Goal: Task Accomplishment & Management: Use online tool/utility

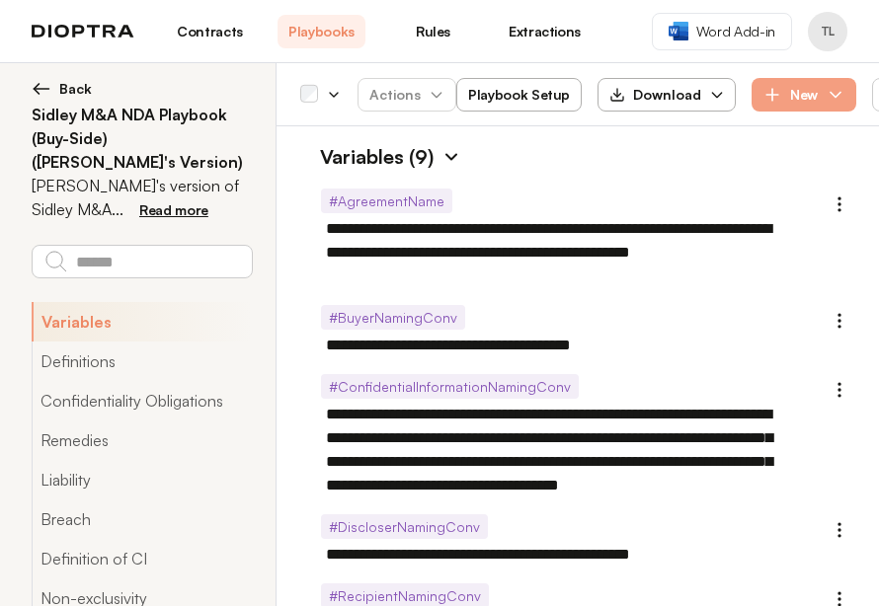
click at [205, 30] on link "Contracts" at bounding box center [210, 32] width 88 height 34
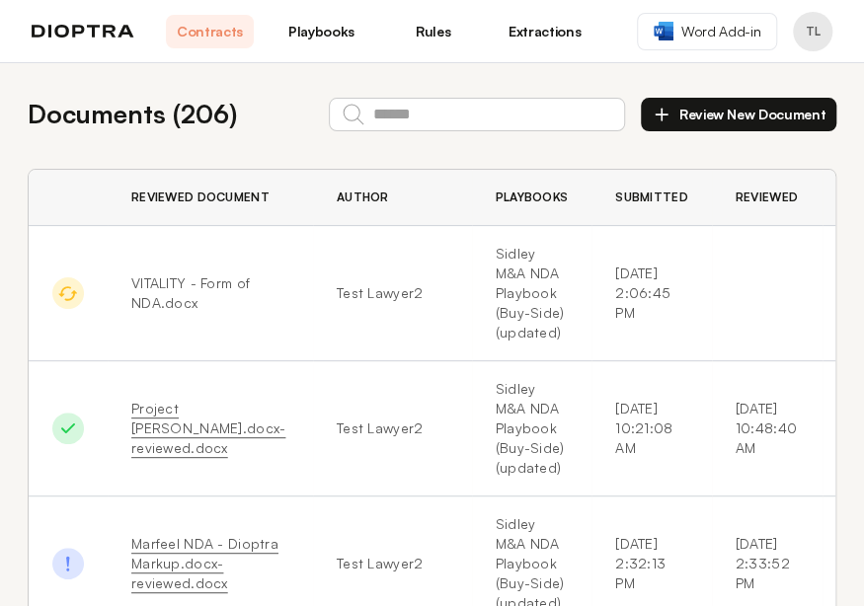
click at [755, 116] on button "Review New Document" at bounding box center [739, 115] width 196 height 34
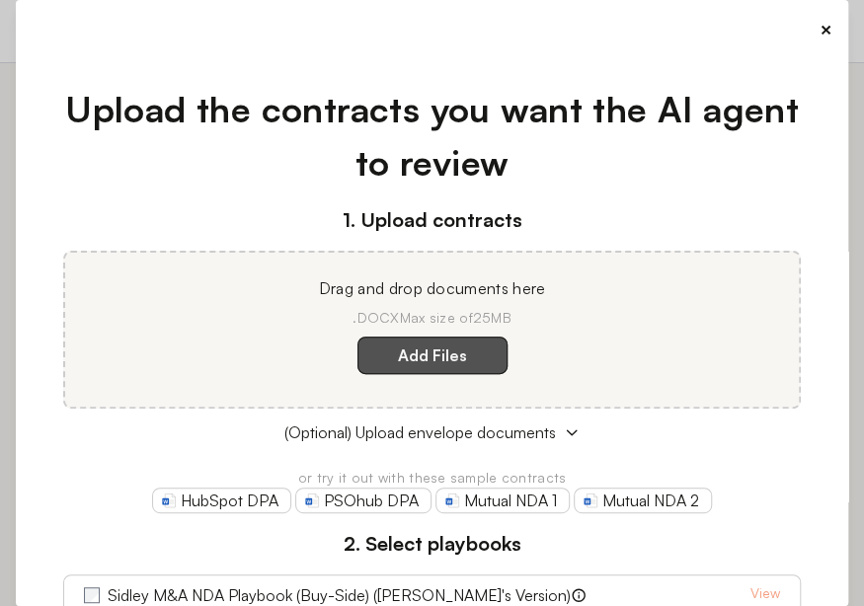
click at [407, 359] on label "Add Files" at bounding box center [433, 356] width 150 height 38
click at [0, 0] on here "Add Files" at bounding box center [0, 0] width 0 height 0
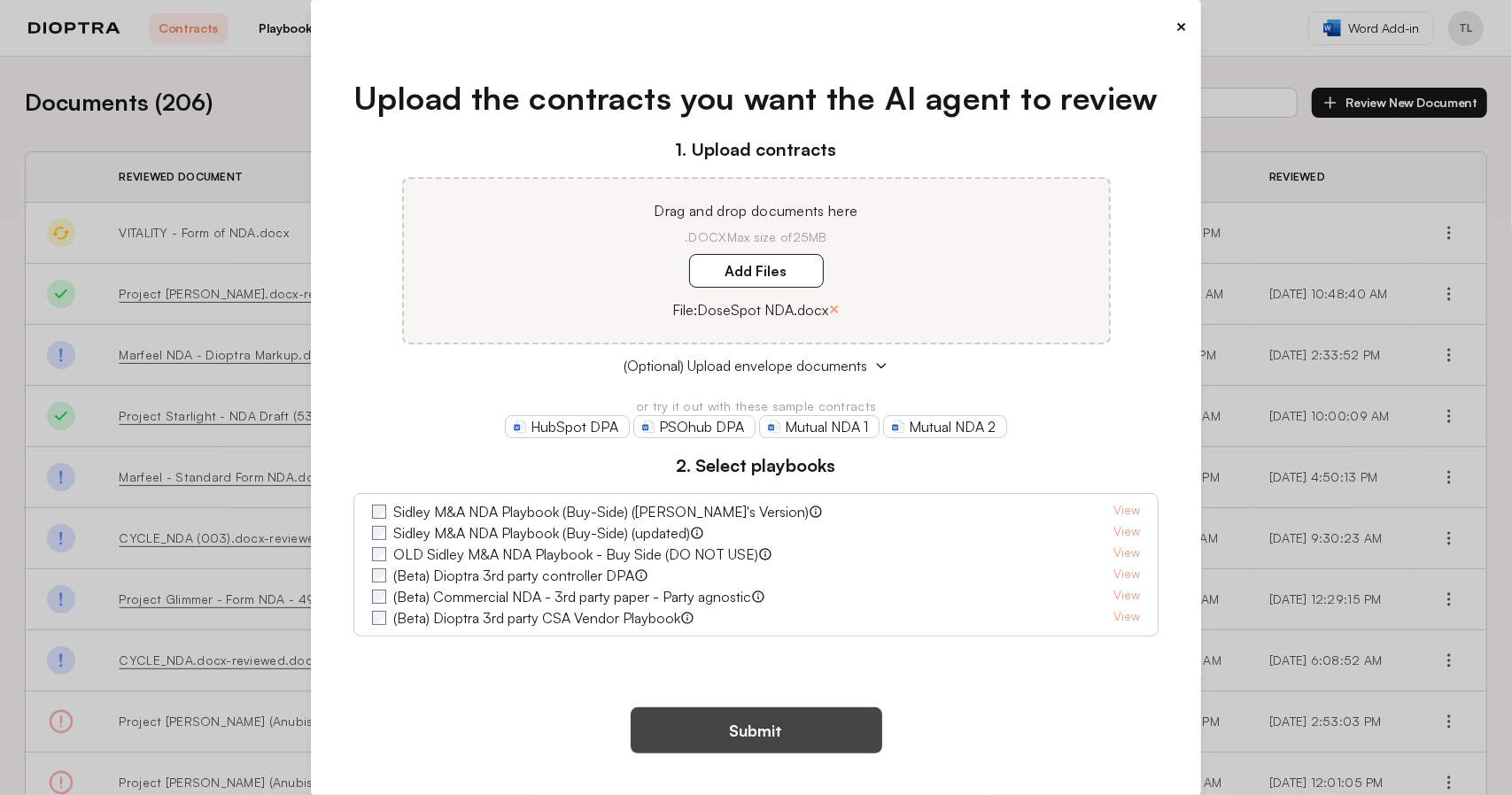
click at [787, 542] on button "Submit" at bounding box center [756, 730] width 251 height 46
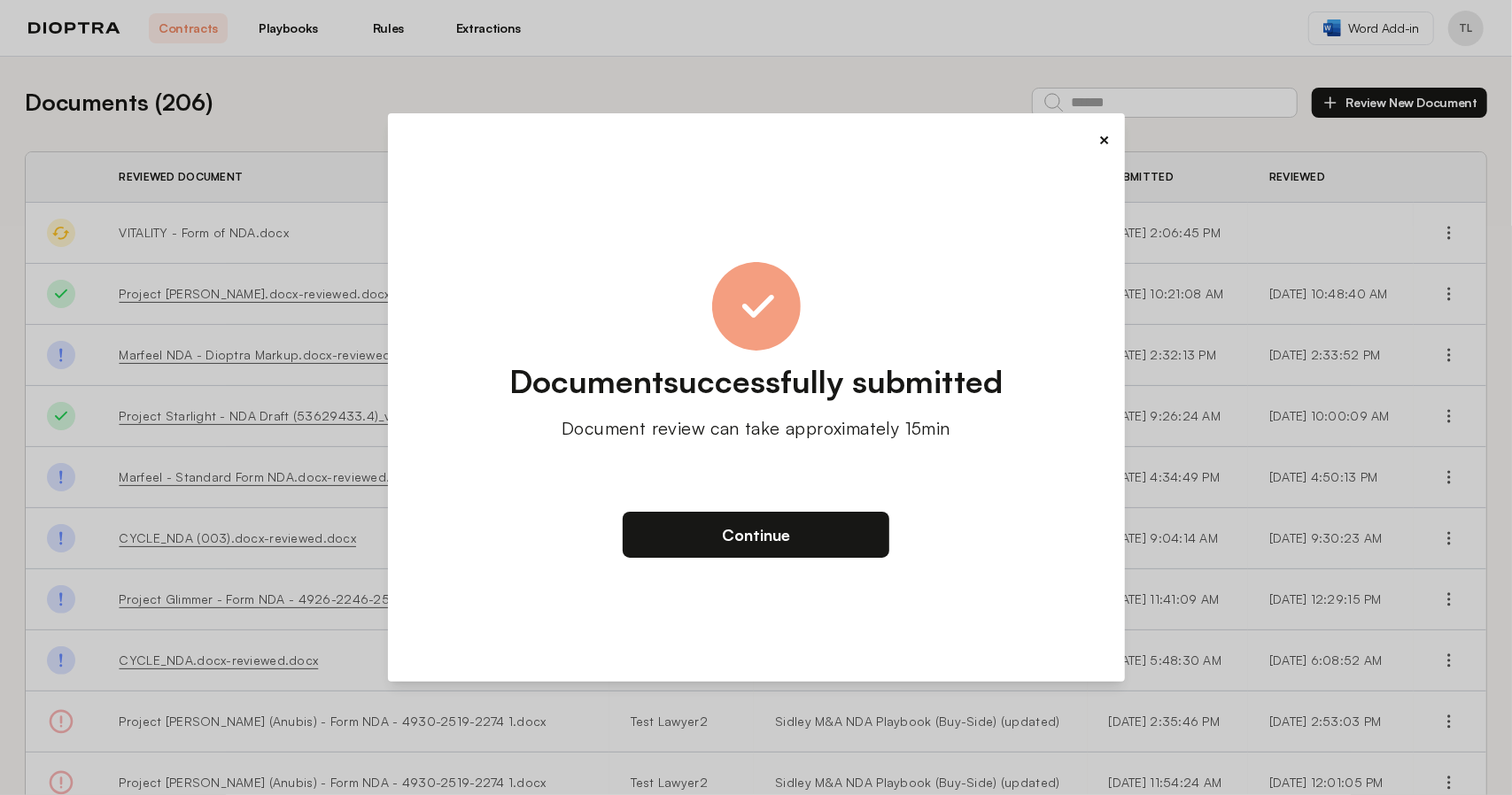
click at [787, 145] on button "×" at bounding box center [1105, 140] width 12 height 25
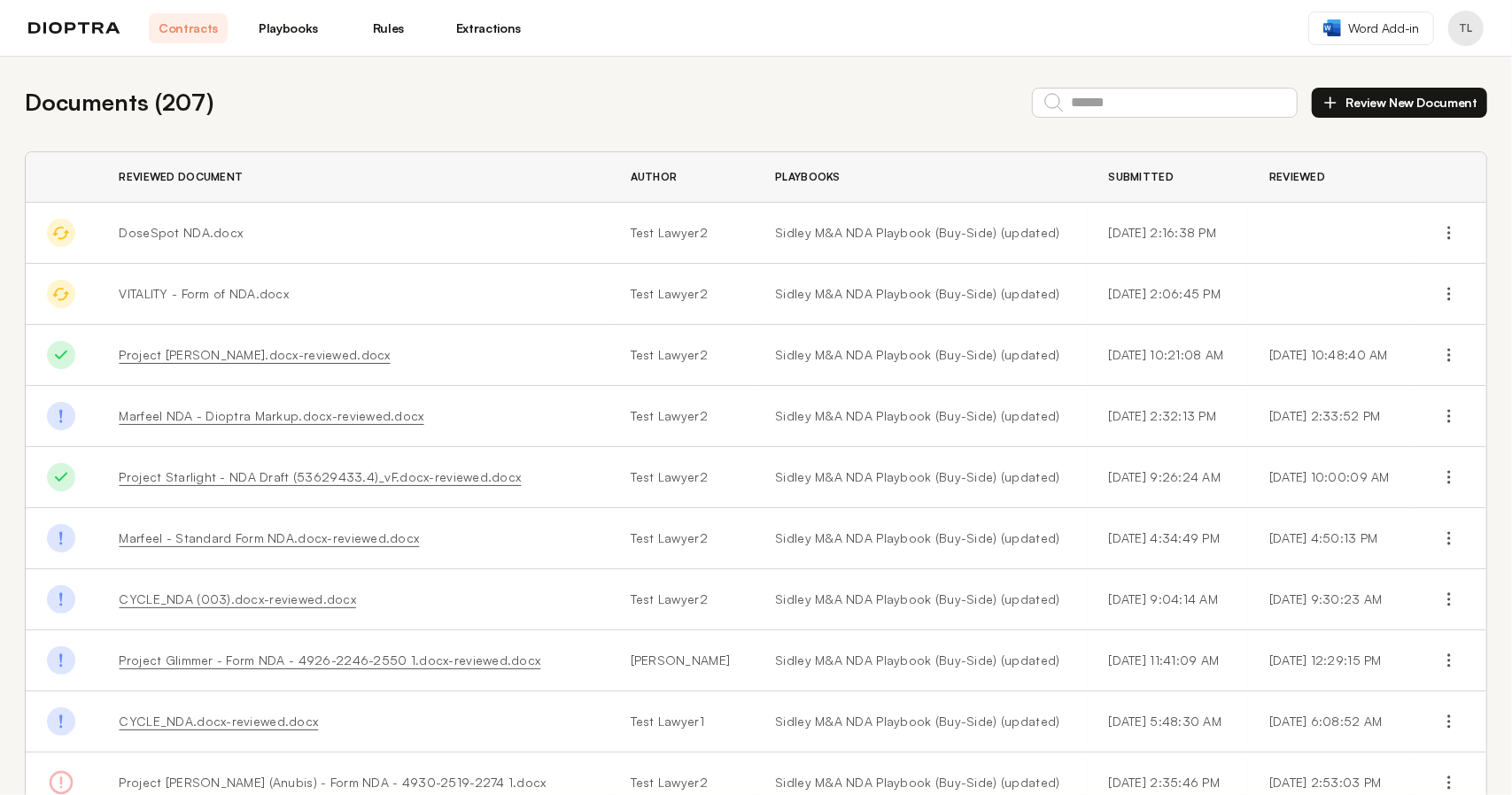
click at [787, 108] on button "Review New Document" at bounding box center [1400, 103] width 176 height 30
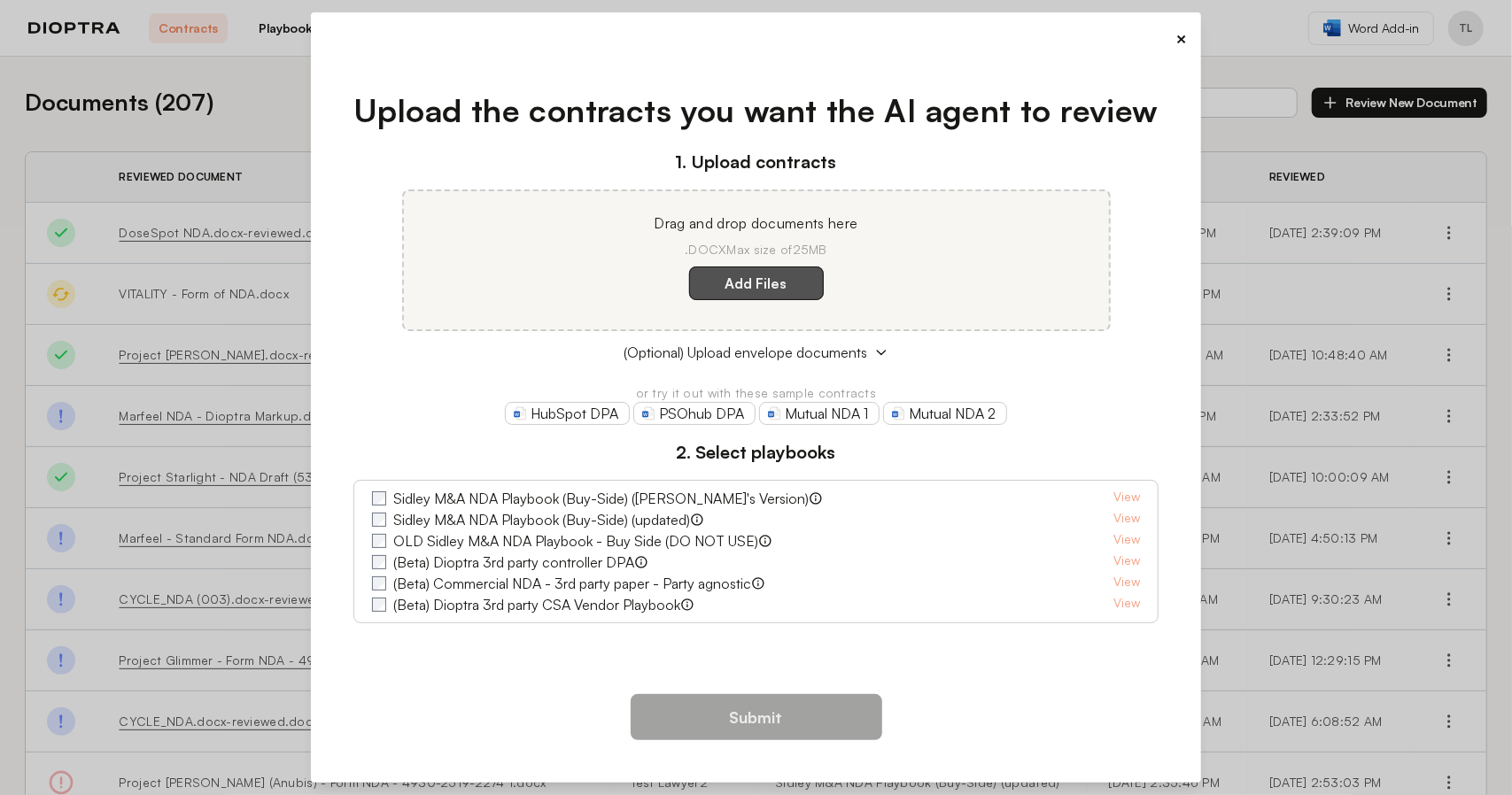
click at [735, 281] on label "Add Files" at bounding box center [756, 283] width 135 height 34
click at [0, 0] on here "Add Files" at bounding box center [0, 0] width 0 height 0
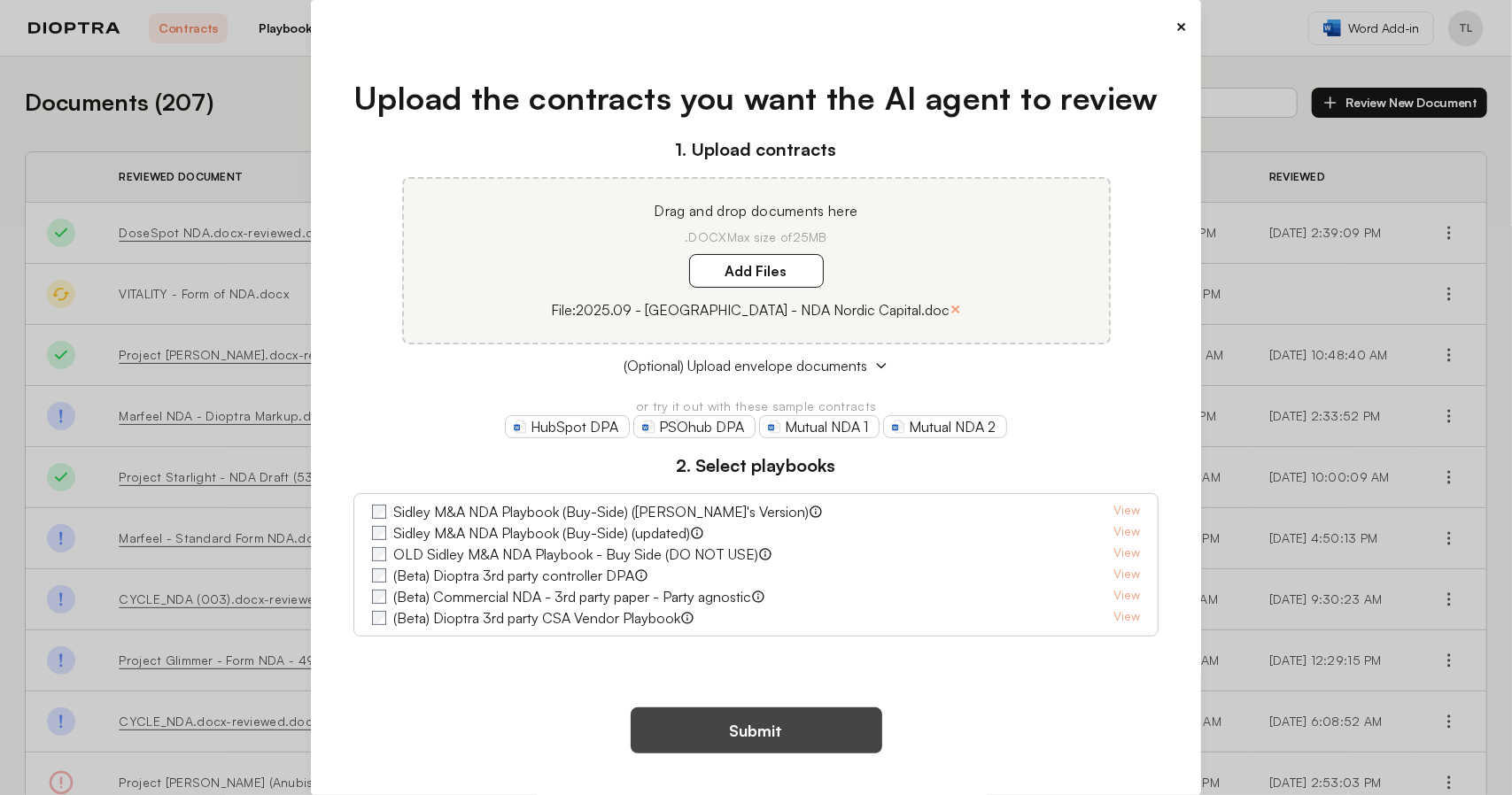
click at [754, 542] on button "Submit" at bounding box center [756, 730] width 251 height 46
click at [763, 542] on button "Submit" at bounding box center [756, 730] width 251 height 46
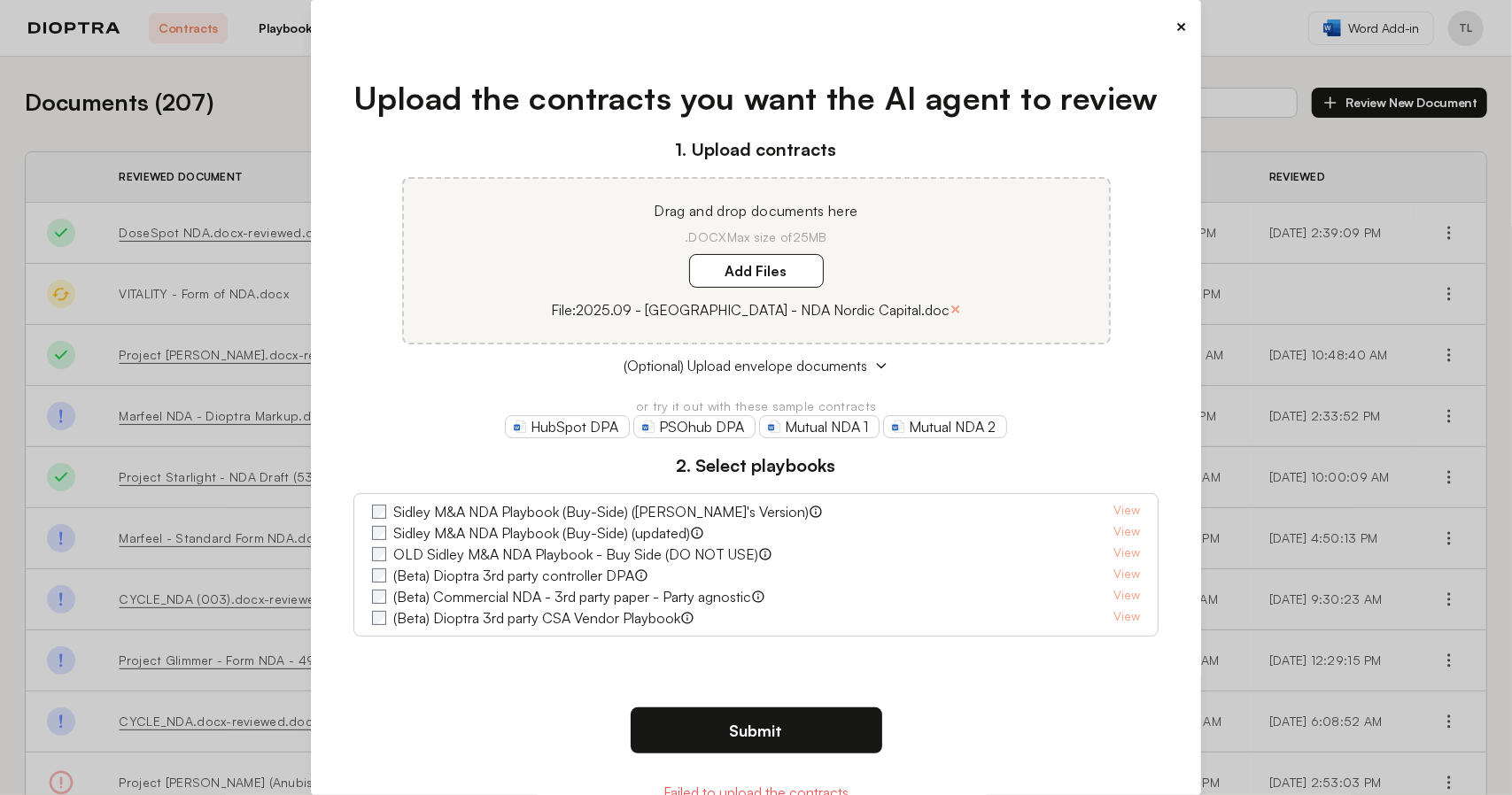
scroll to position [35, 0]
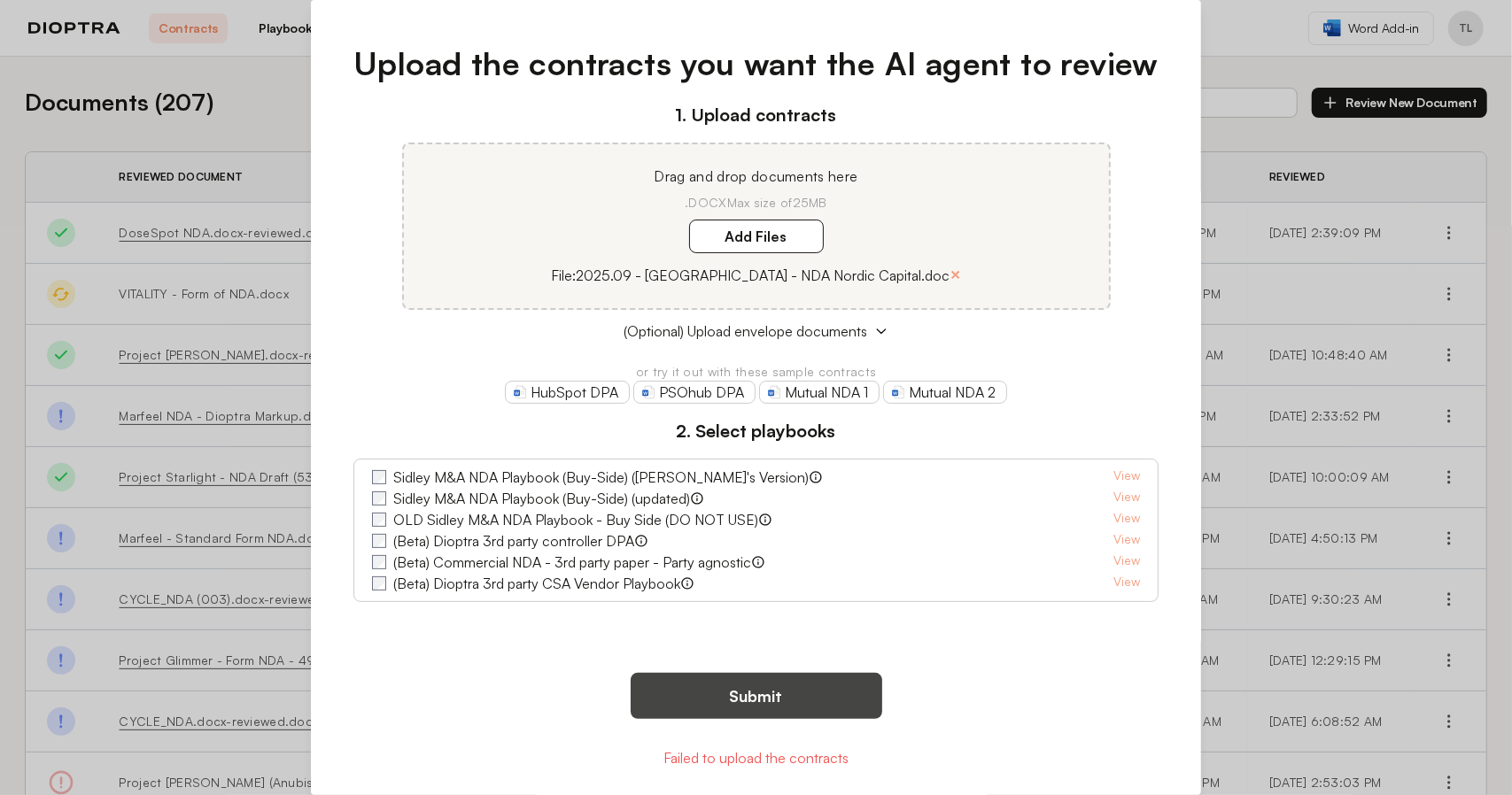
click at [752, 542] on button "Submit" at bounding box center [756, 696] width 251 height 46
click at [787, 542] on button "Submit" at bounding box center [756, 696] width 251 height 46
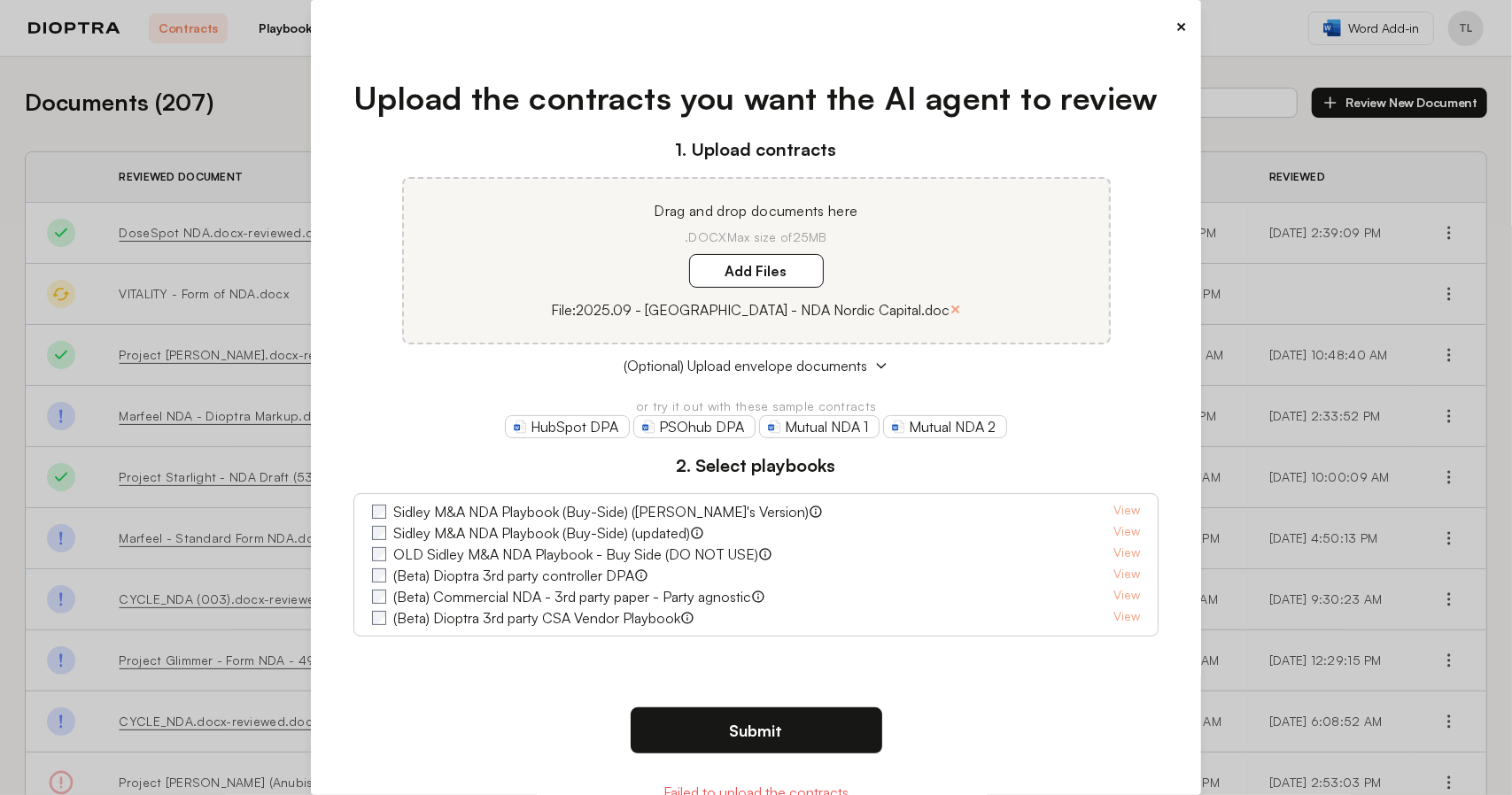
click at [787, 22] on div "×" at bounding box center [755, 27] width 862 height 25
click at [787, 29] on button "×" at bounding box center [1181, 27] width 12 height 25
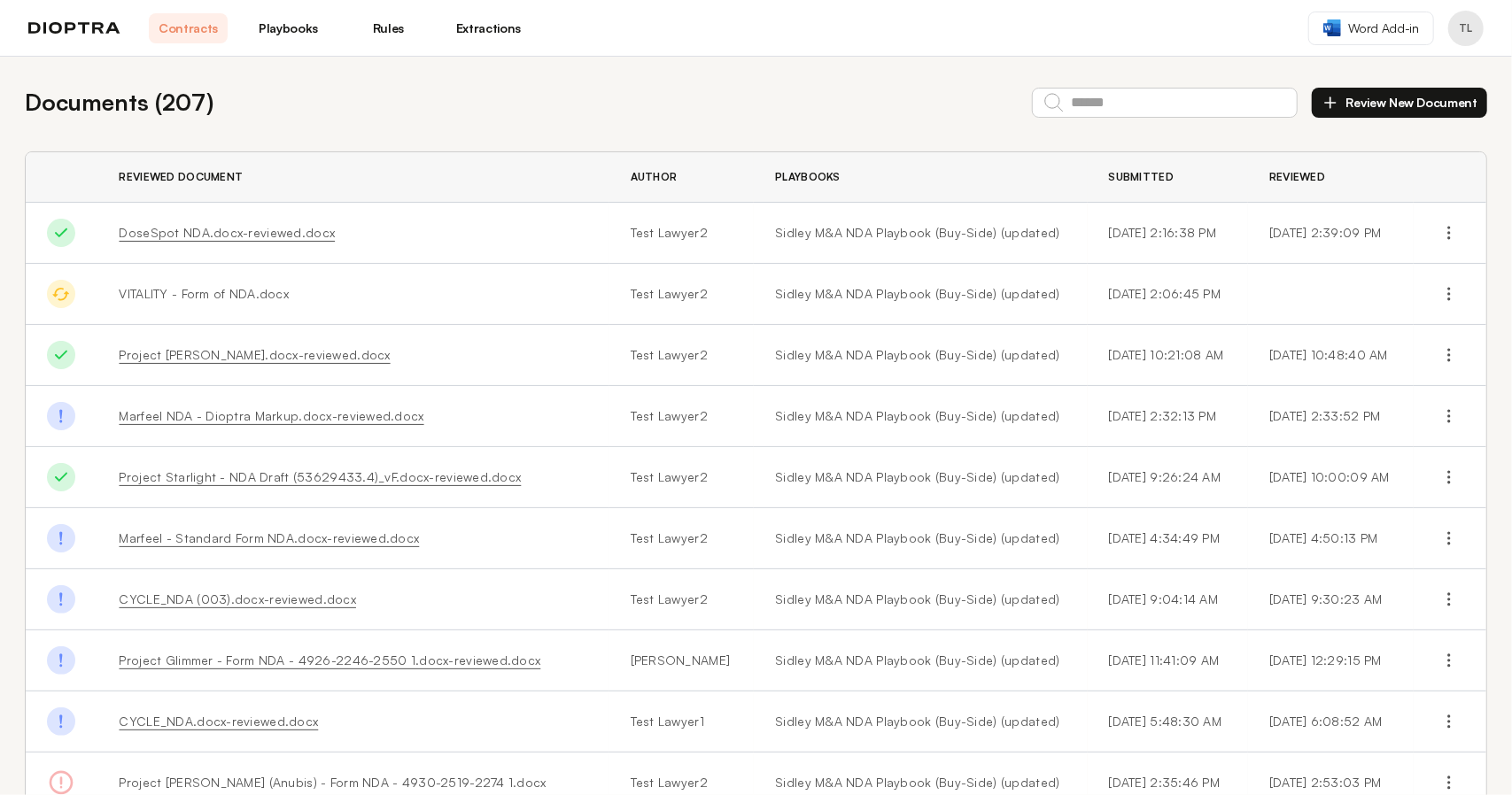
click at [787, 106] on button "Review New Document" at bounding box center [1400, 103] width 176 height 30
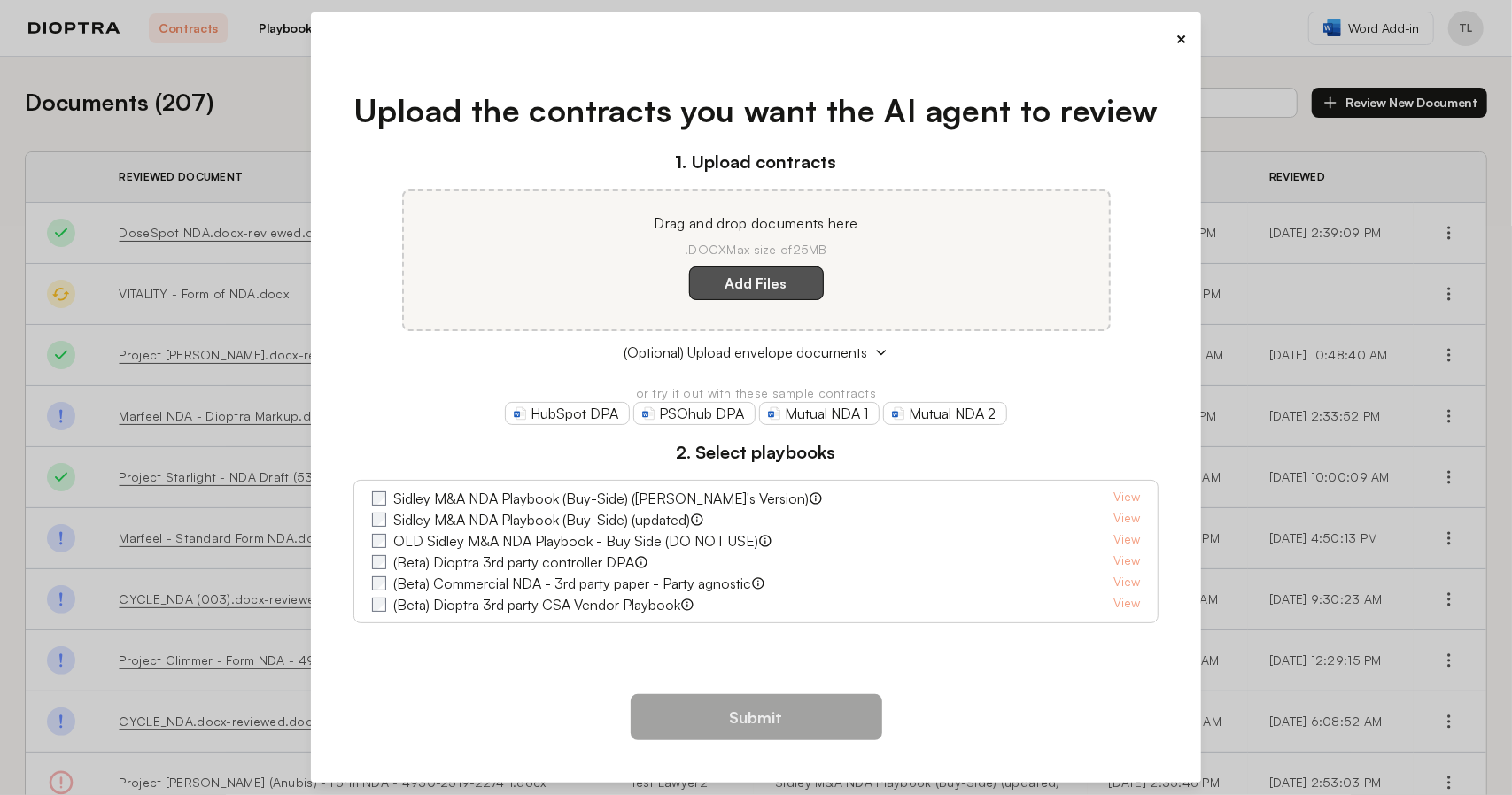
click at [752, 289] on label "Add Files" at bounding box center [756, 283] width 135 height 34
click at [0, 0] on here "Add Files" at bounding box center [0, 0] width 0 height 0
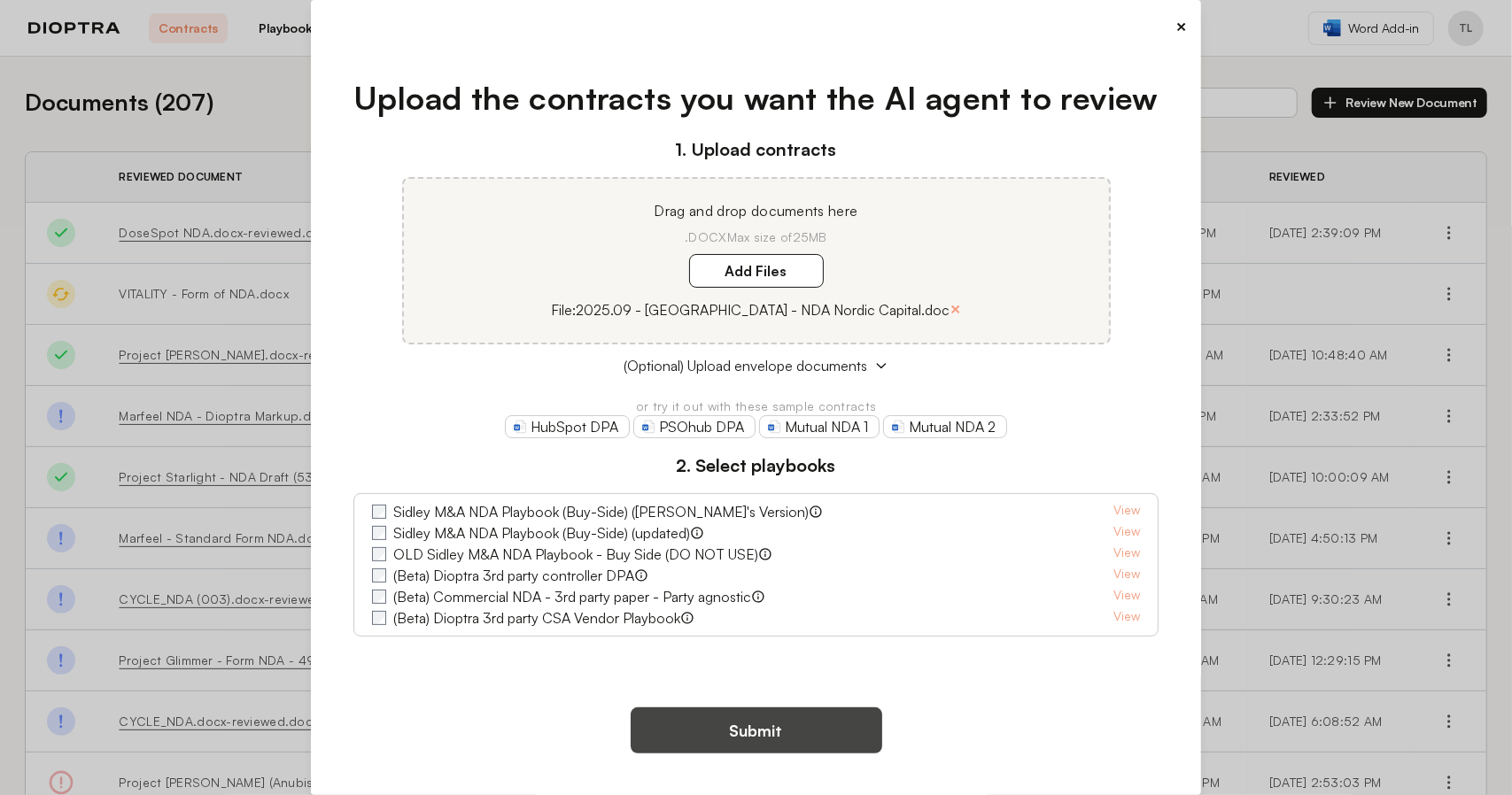
click at [762, 542] on button "Submit" at bounding box center [756, 730] width 251 height 46
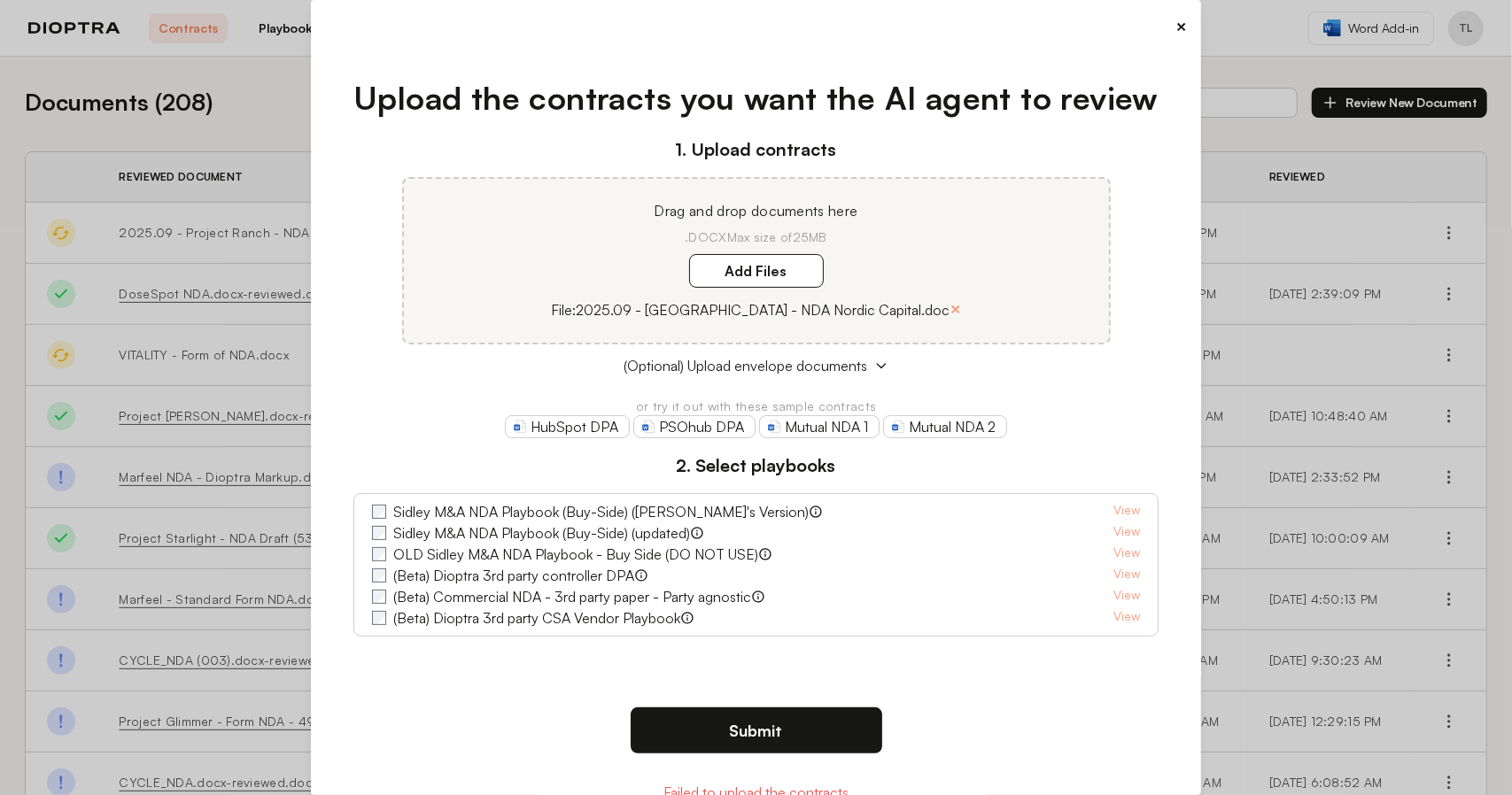
click at [787, 26] on button "×" at bounding box center [1181, 27] width 12 height 25
